Goal: Feedback & Contribution: Leave review/rating

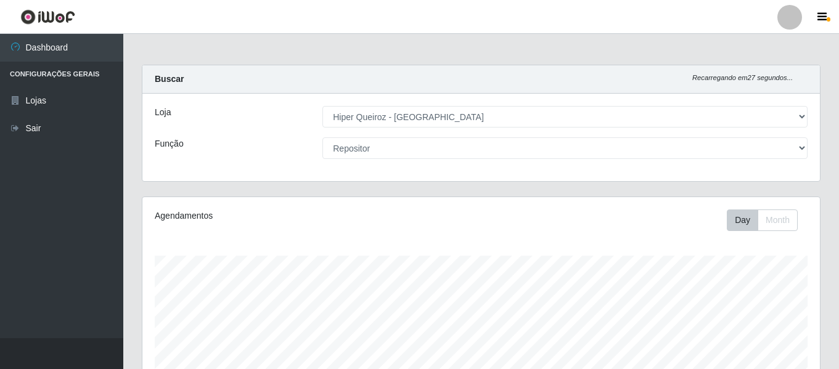
select select "497"
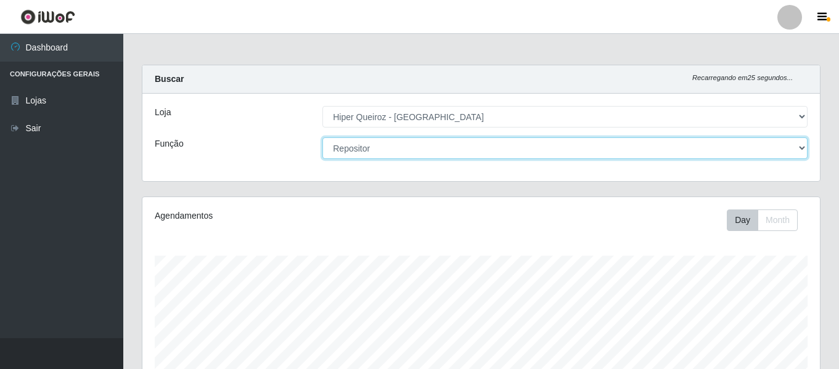
click at [514, 146] on select "[Selecione...] ASG ASG + ASG ++ Embalador Embalador + Embalador ++ Repositor Re…" at bounding box center [565, 149] width 485 height 22
select select "16"
click at [323, 138] on select "[Selecione...] ASG ASG + ASG ++ Embalador Embalador + Embalador ++ Repositor Re…" at bounding box center [565, 149] width 485 height 22
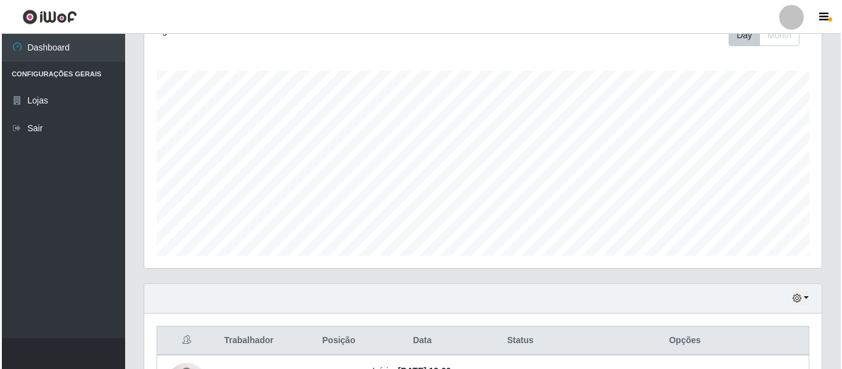
scroll to position [285, 0]
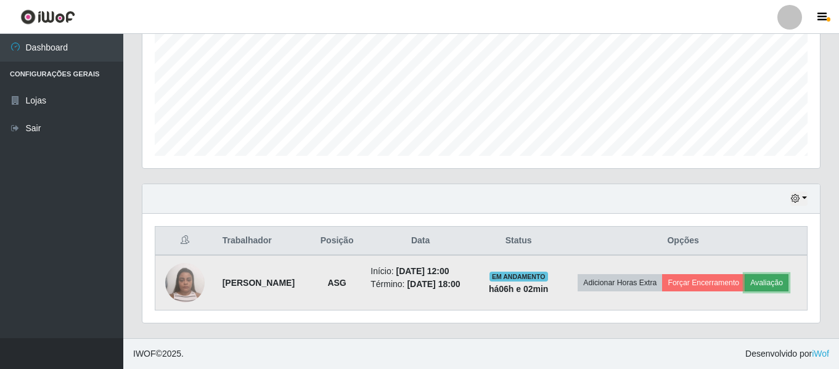
click at [783, 286] on button "Avaliação" at bounding box center [767, 282] width 44 height 17
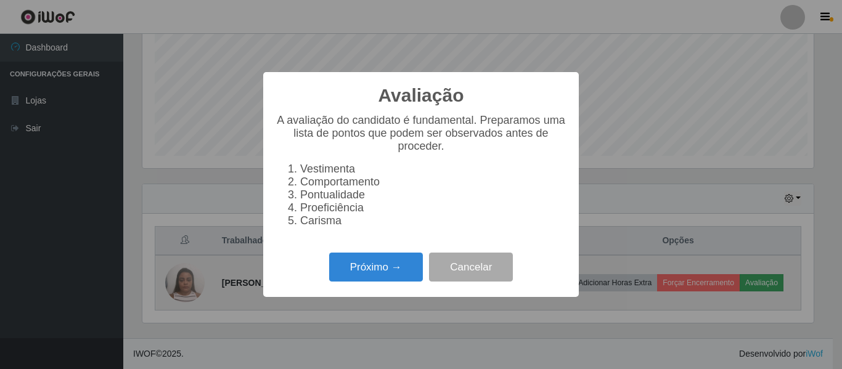
scroll to position [256, 672]
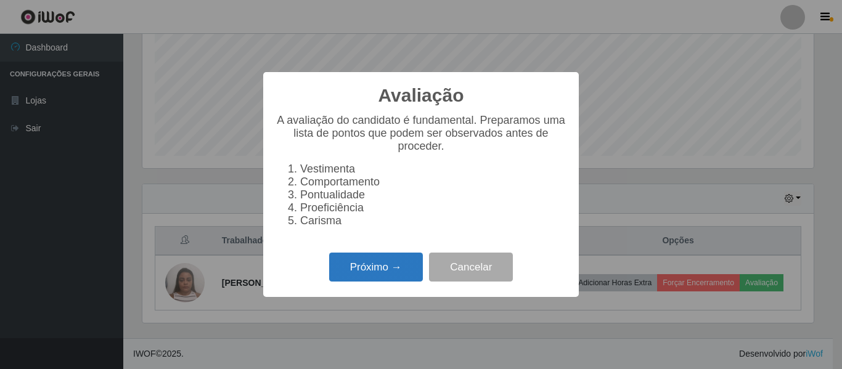
click at [386, 277] on button "Próximo →" at bounding box center [376, 267] width 94 height 29
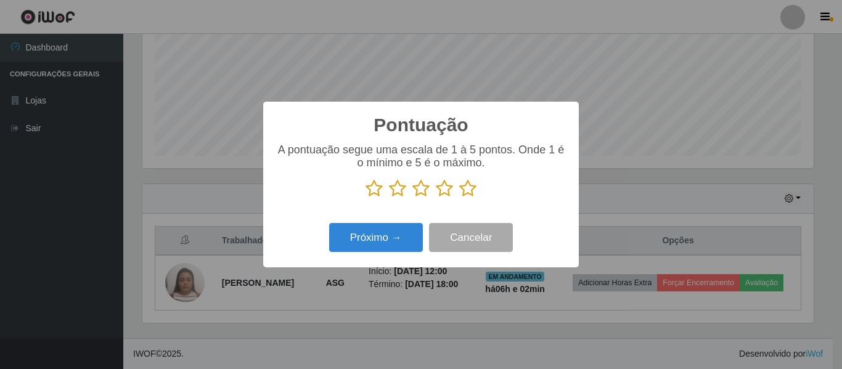
drag, startPoint x: 443, startPoint y: 193, endPoint x: 447, endPoint y: 221, distance: 28.7
click at [443, 193] on icon at bounding box center [444, 188] width 17 height 19
click at [436, 198] on input "radio" at bounding box center [436, 198] width 0 height 0
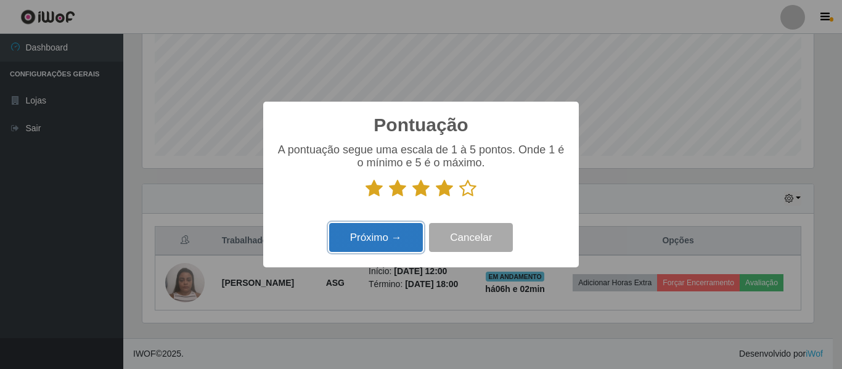
click at [405, 239] on button "Próximo →" at bounding box center [376, 237] width 94 height 29
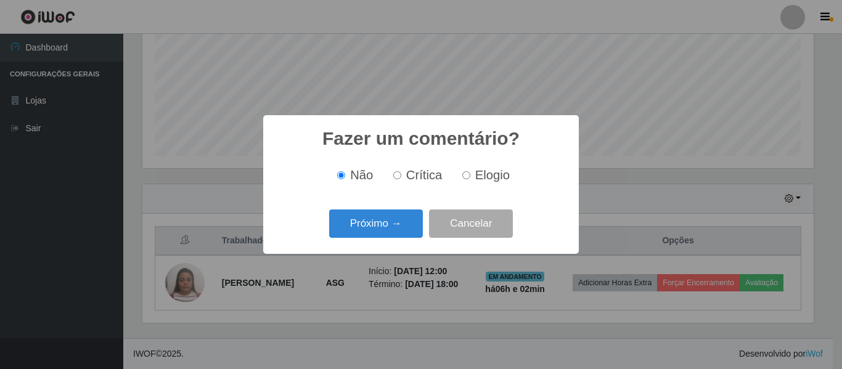
click at [465, 176] on input "Elogio" at bounding box center [467, 175] width 8 height 8
radio input "true"
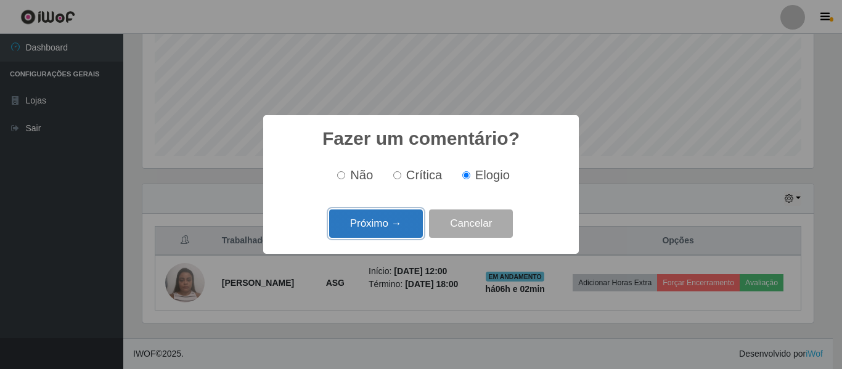
click at [368, 224] on button "Próximo →" at bounding box center [376, 224] width 94 height 29
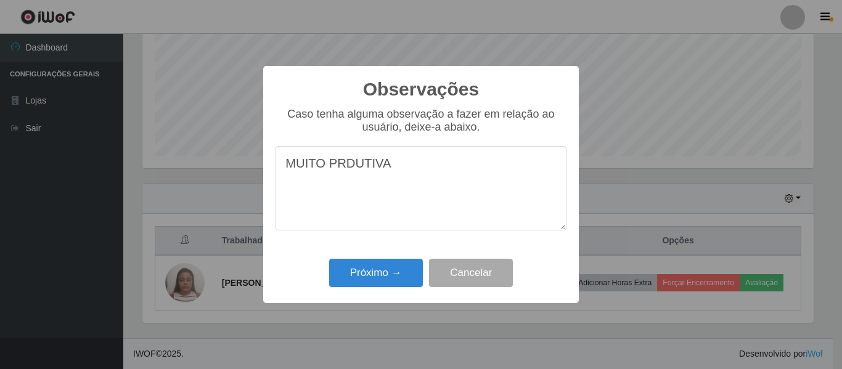
click at [341, 168] on textarea "MUITO PRDUTIVA" at bounding box center [421, 188] width 291 height 84
type textarea "MUITO PRODUTIVA"
click at [357, 278] on button "Próximo →" at bounding box center [376, 273] width 94 height 29
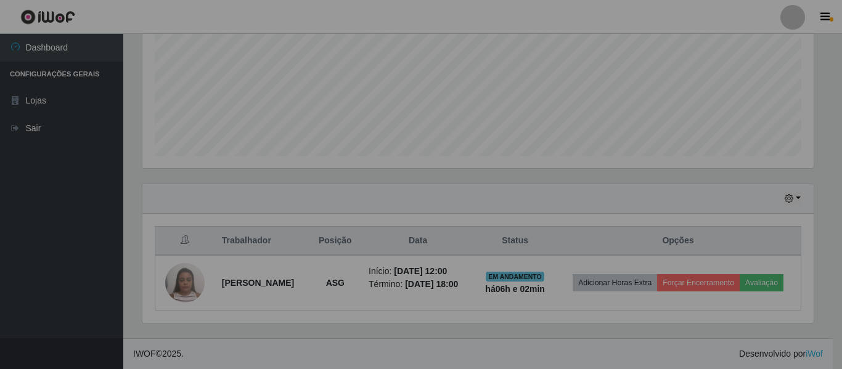
scroll to position [256, 678]
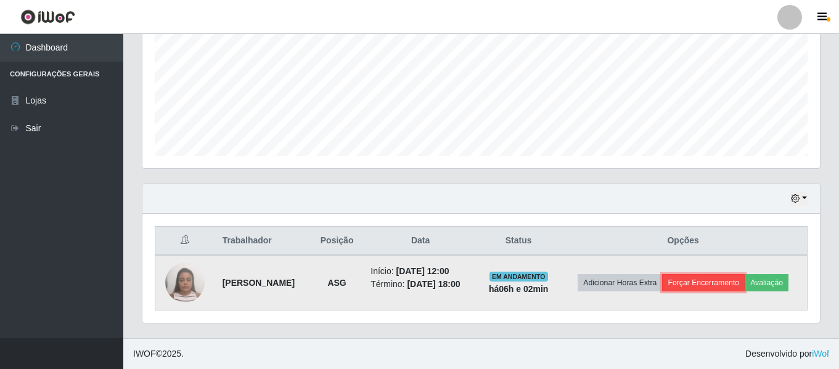
click at [695, 286] on button "Forçar Encerramento" at bounding box center [703, 282] width 83 height 17
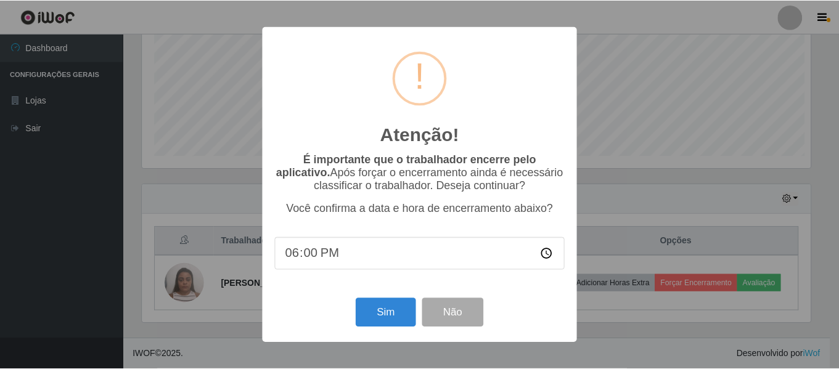
scroll to position [256, 672]
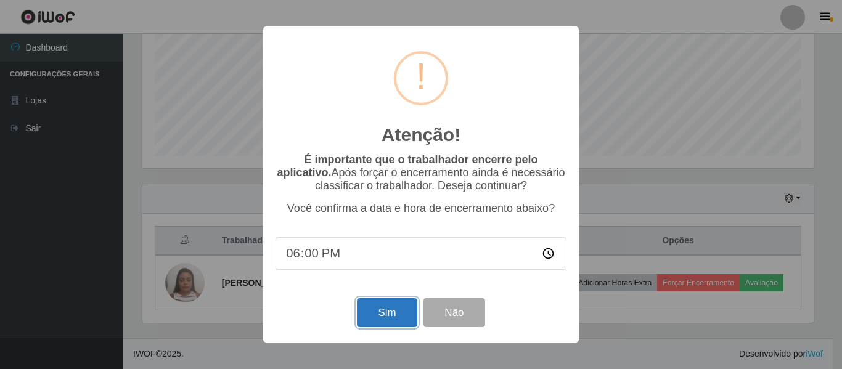
click at [410, 311] on button "Sim" at bounding box center [387, 312] width 60 height 29
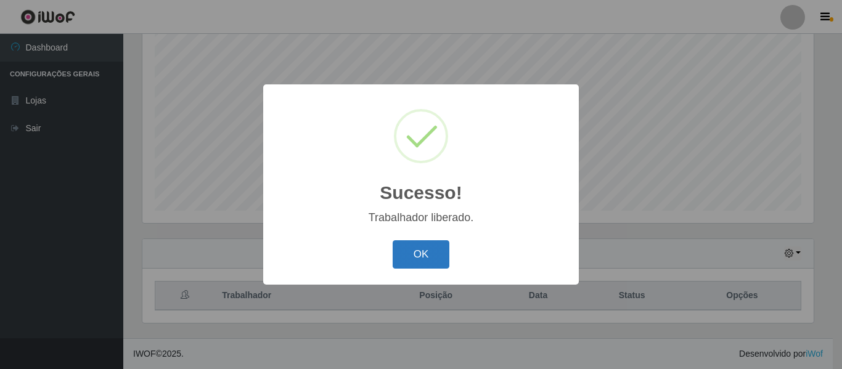
click at [415, 263] on button "OK" at bounding box center [421, 255] width 57 height 29
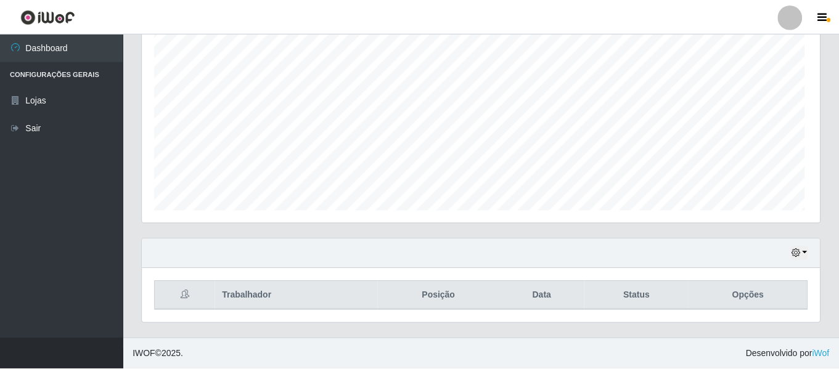
scroll to position [256, 678]
